Goal: Information Seeking & Learning: Learn about a topic

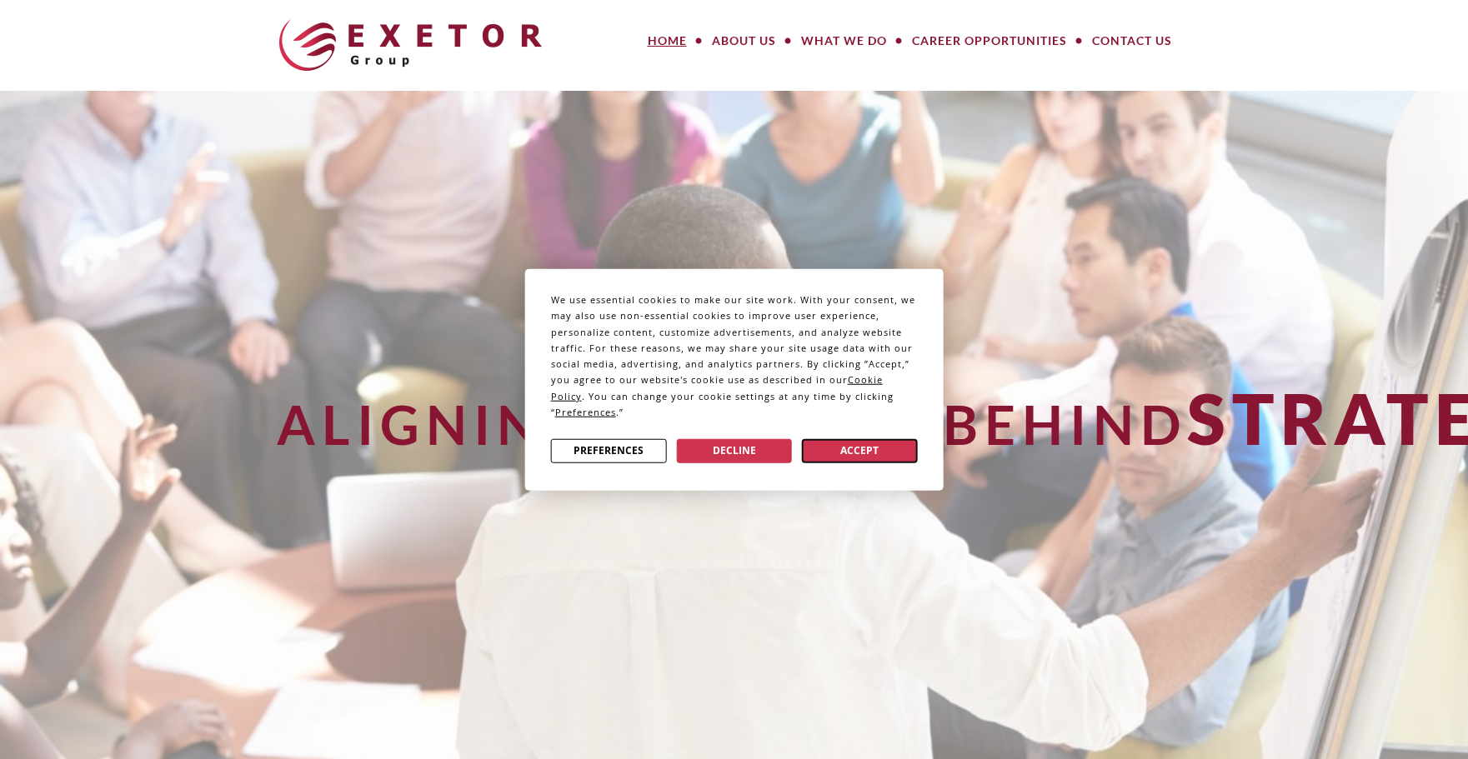
drag, startPoint x: 870, startPoint y: 456, endPoint x: 862, endPoint y: 458, distance: 8.5
click at [870, 456] on button "Accept" at bounding box center [860, 450] width 116 height 24
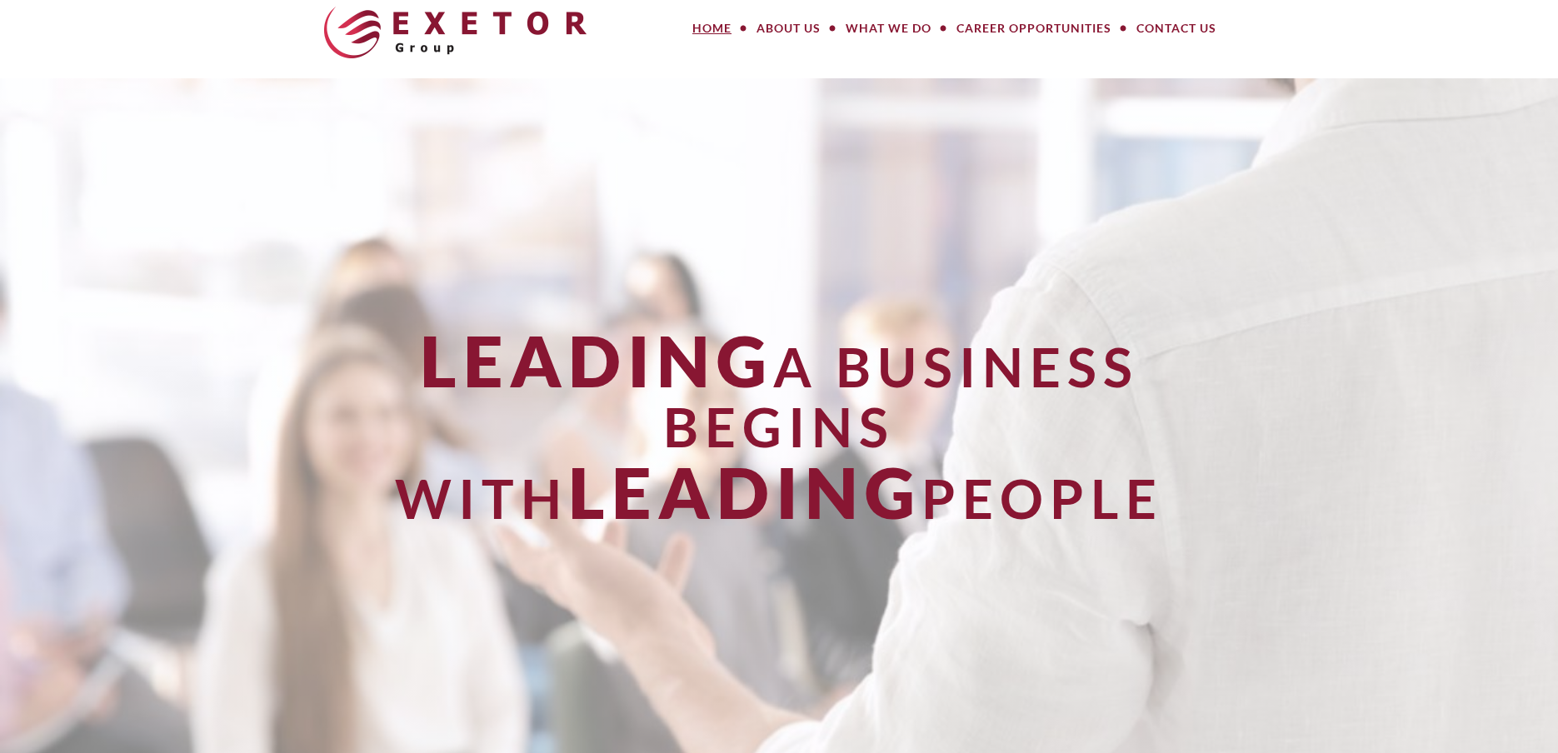
scroll to position [9, 0]
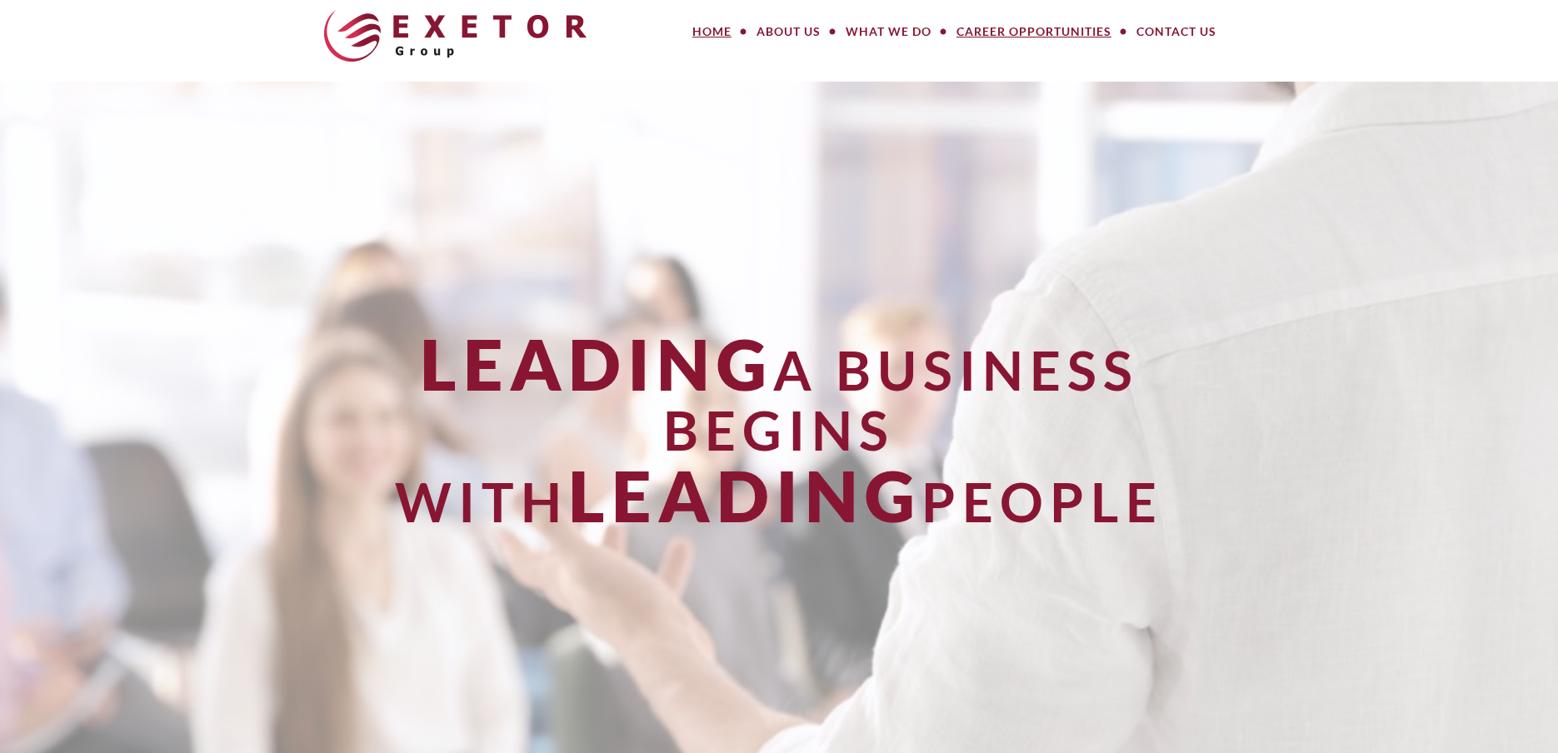
click at [1009, 36] on link "Career Opportunities" at bounding box center [1034, 31] width 180 height 33
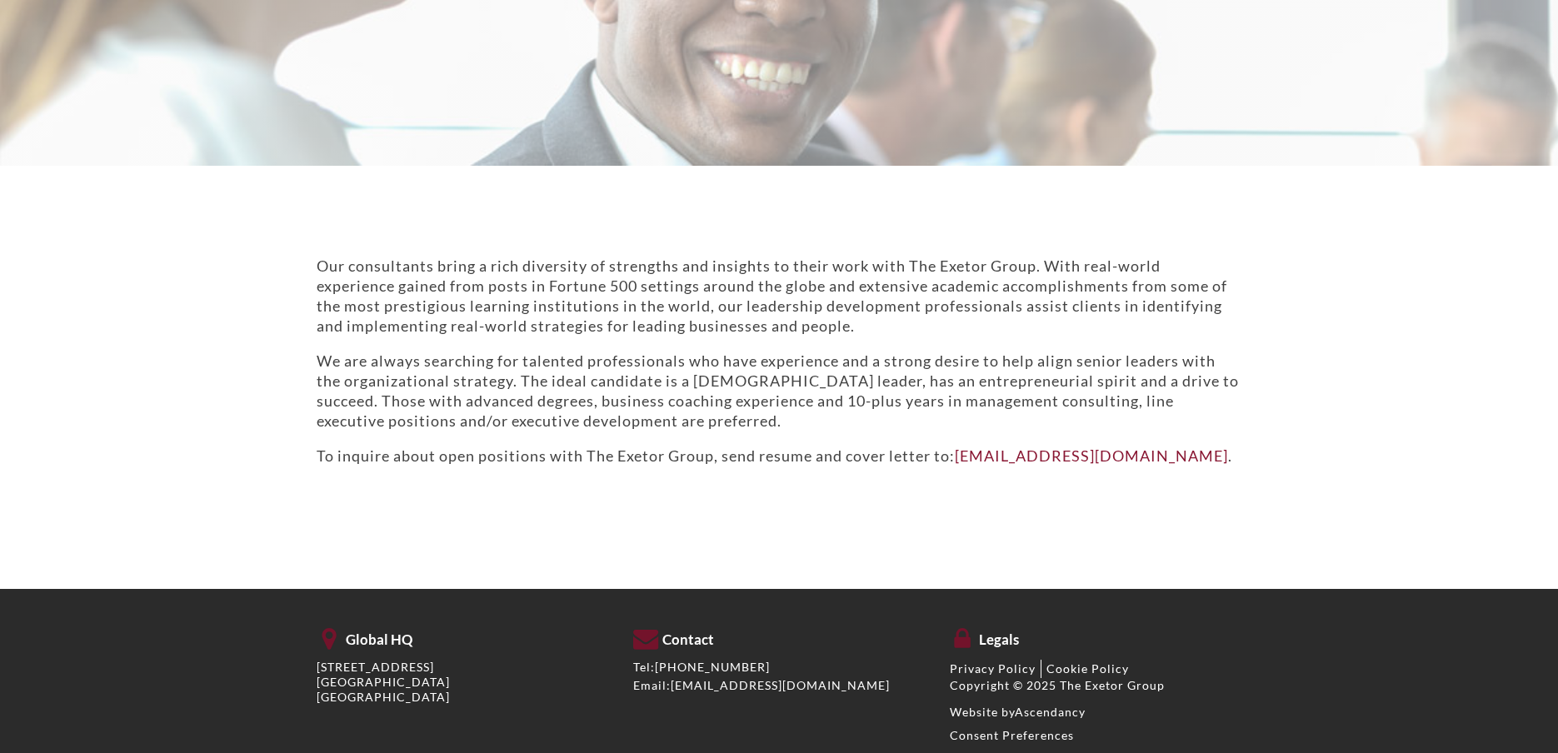
scroll to position [308, 0]
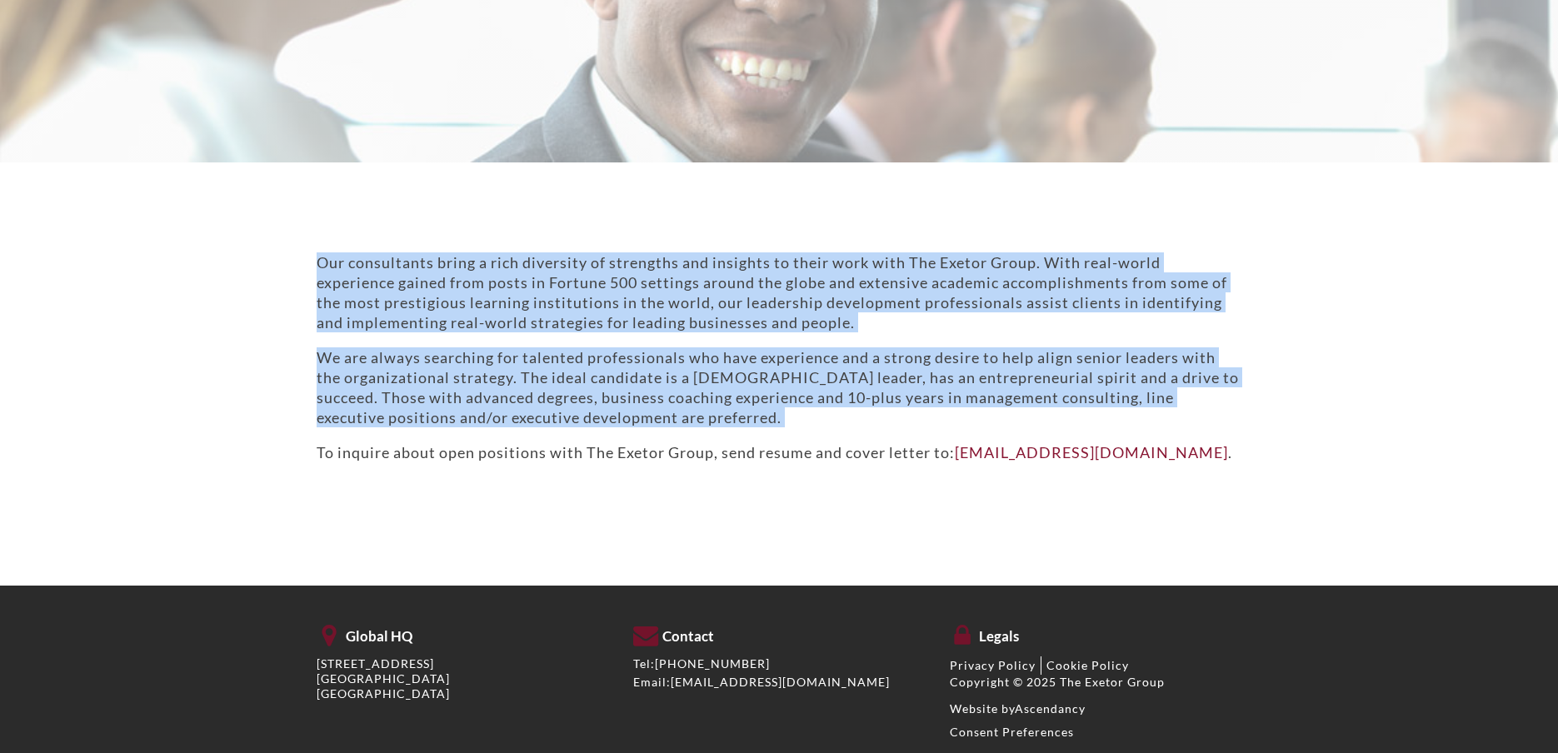
drag, startPoint x: 745, startPoint y: 432, endPoint x: 313, endPoint y: 270, distance: 461.0
click at [313, 270] on div "Our consultants bring a rich diversity of strengths and insights to their work …" at bounding box center [779, 358] width 950 height 210
copy div "Our consultants bring a rich diversity of strengths and insights to their work …"
